Goal: Task Accomplishment & Management: Complete application form

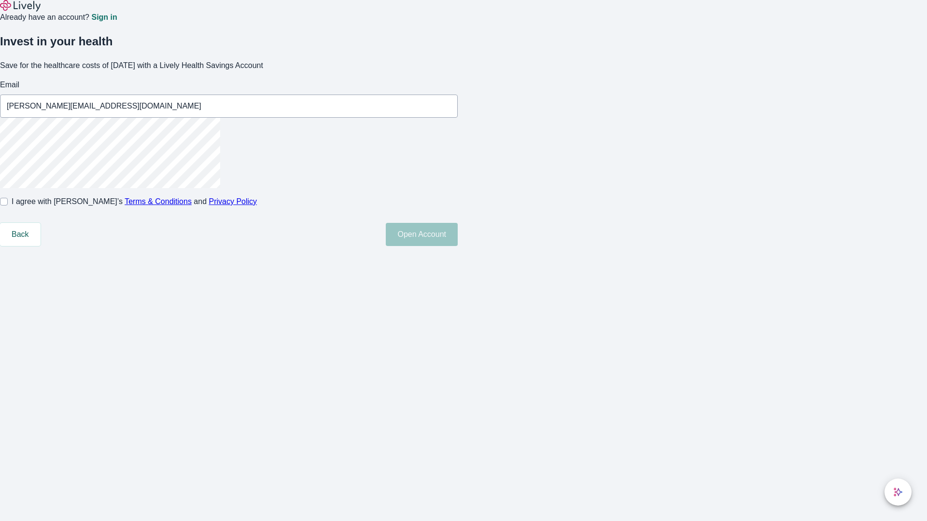
click at [8, 206] on input "I agree with Lively’s Terms & Conditions and Privacy Policy" at bounding box center [4, 202] width 8 height 8
checkbox input "true"
click at [458, 246] on button "Open Account" at bounding box center [422, 234] width 72 height 23
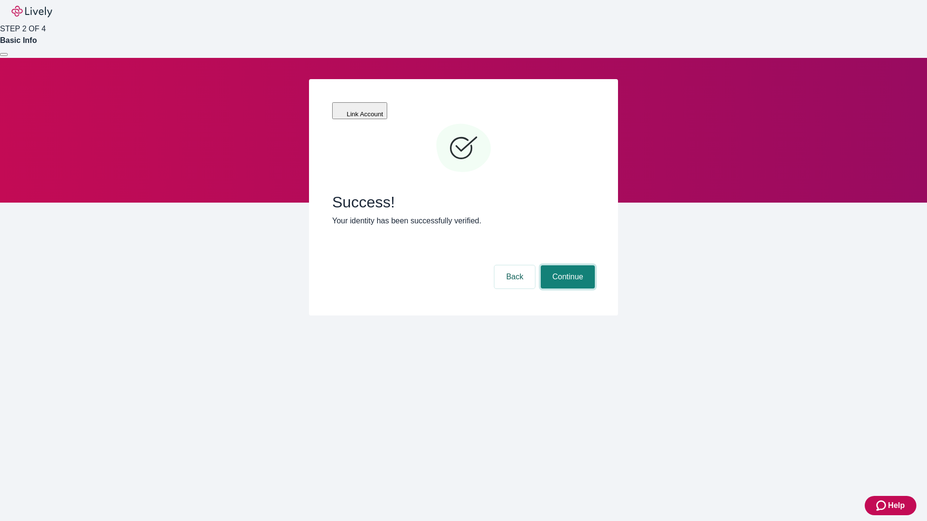
click at [566, 265] on button "Continue" at bounding box center [568, 276] width 54 height 23
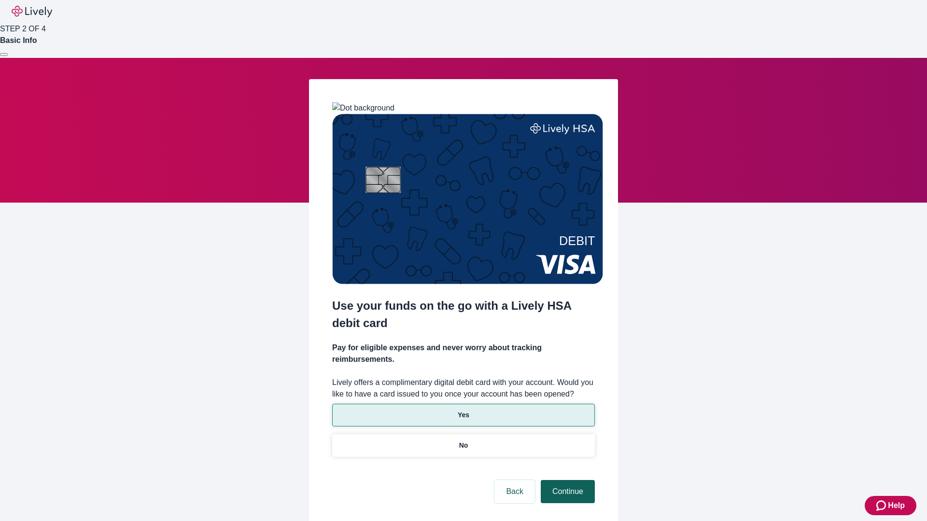
click at [463, 441] on p "No" at bounding box center [463, 446] width 9 height 10
click at [566, 480] on button "Continue" at bounding box center [568, 491] width 54 height 23
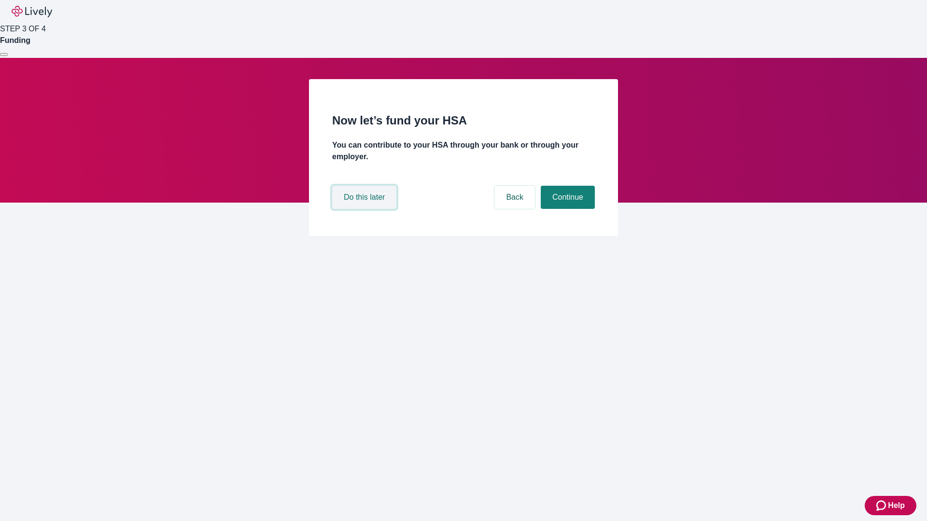
click at [365, 209] on button "Do this later" at bounding box center [364, 197] width 64 height 23
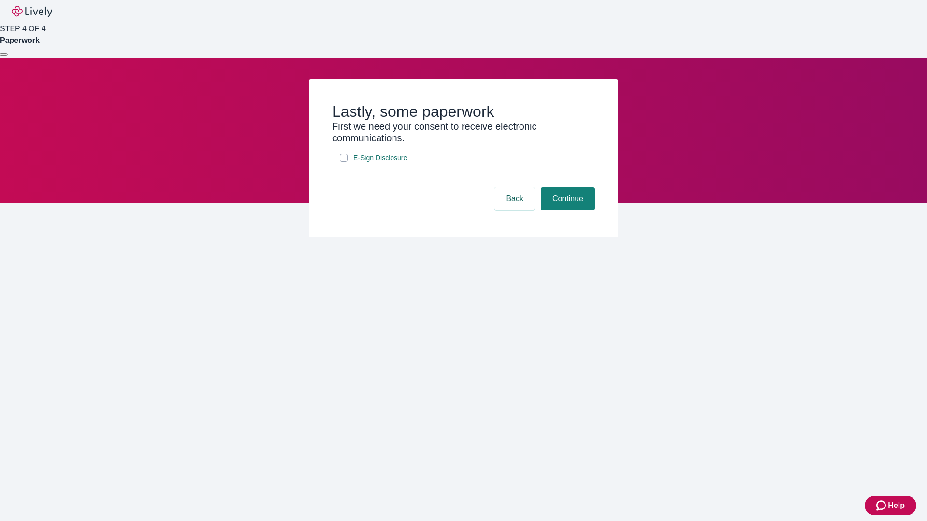
click at [344, 162] on input "E-Sign Disclosure" at bounding box center [344, 158] width 8 height 8
checkbox input "true"
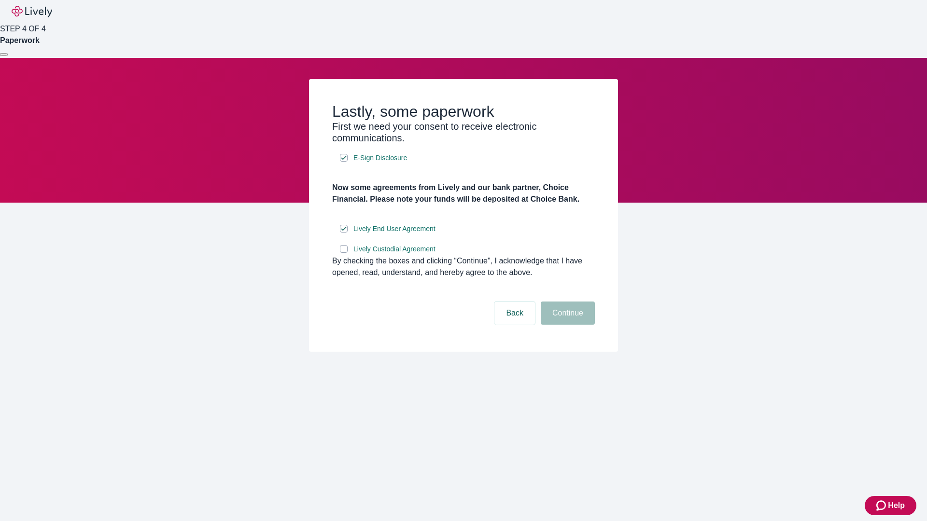
click at [344, 253] on input "Lively Custodial Agreement" at bounding box center [344, 249] width 8 height 8
checkbox input "true"
click at [566, 325] on button "Continue" at bounding box center [568, 313] width 54 height 23
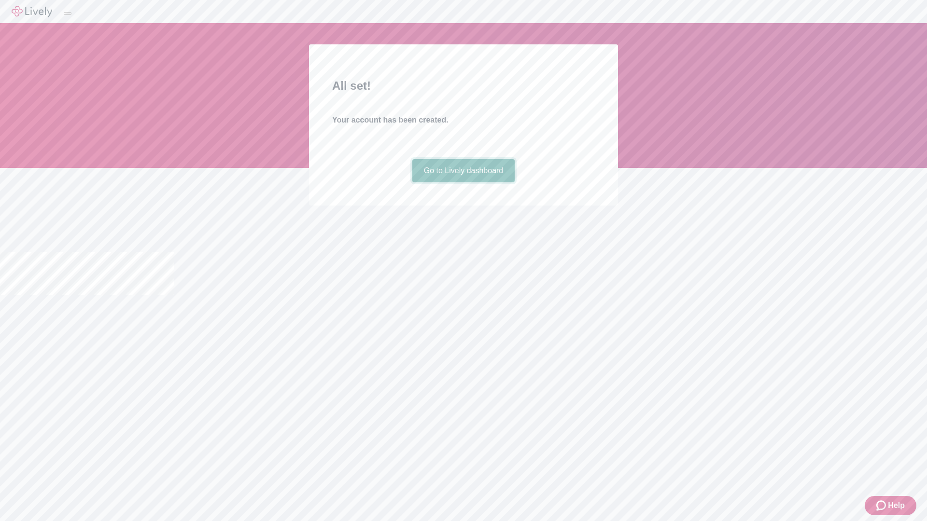
click at [463, 182] on link "Go to Lively dashboard" at bounding box center [463, 170] width 103 height 23
